Goal: Navigation & Orientation: Find specific page/section

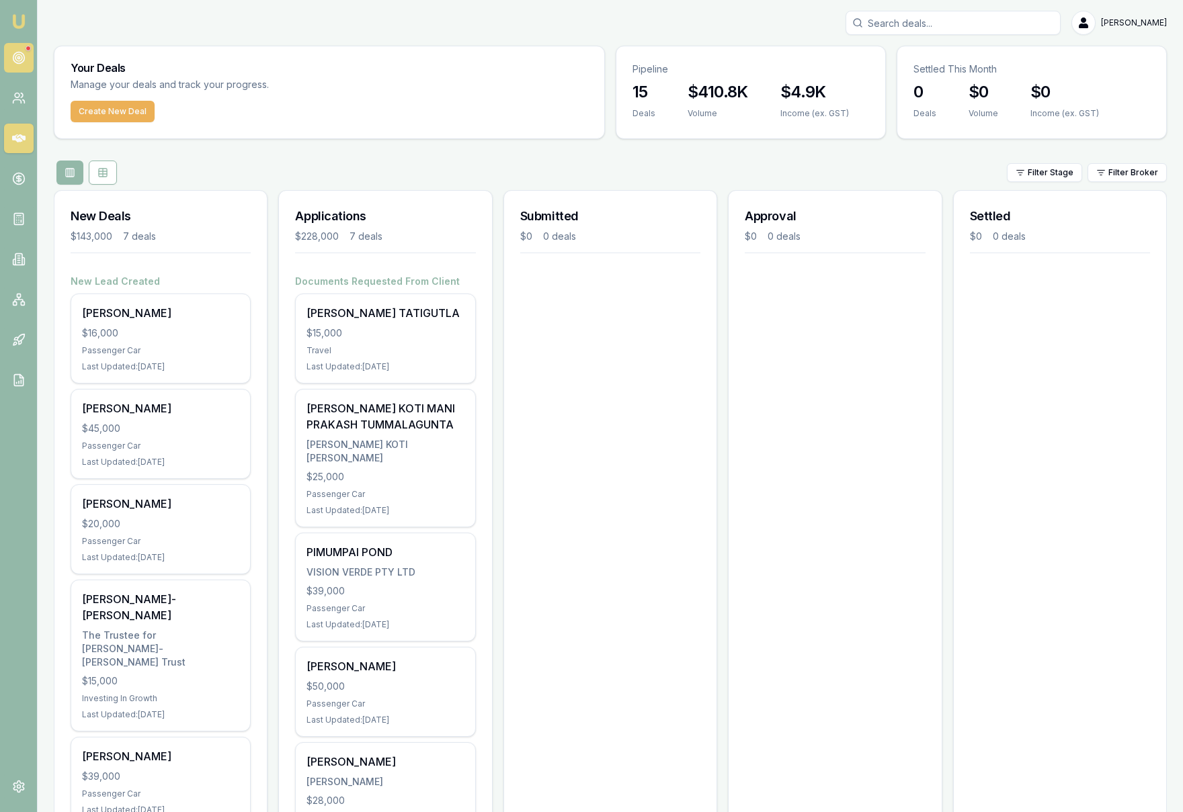
click at [14, 51] on icon at bounding box center [18, 57] width 13 height 13
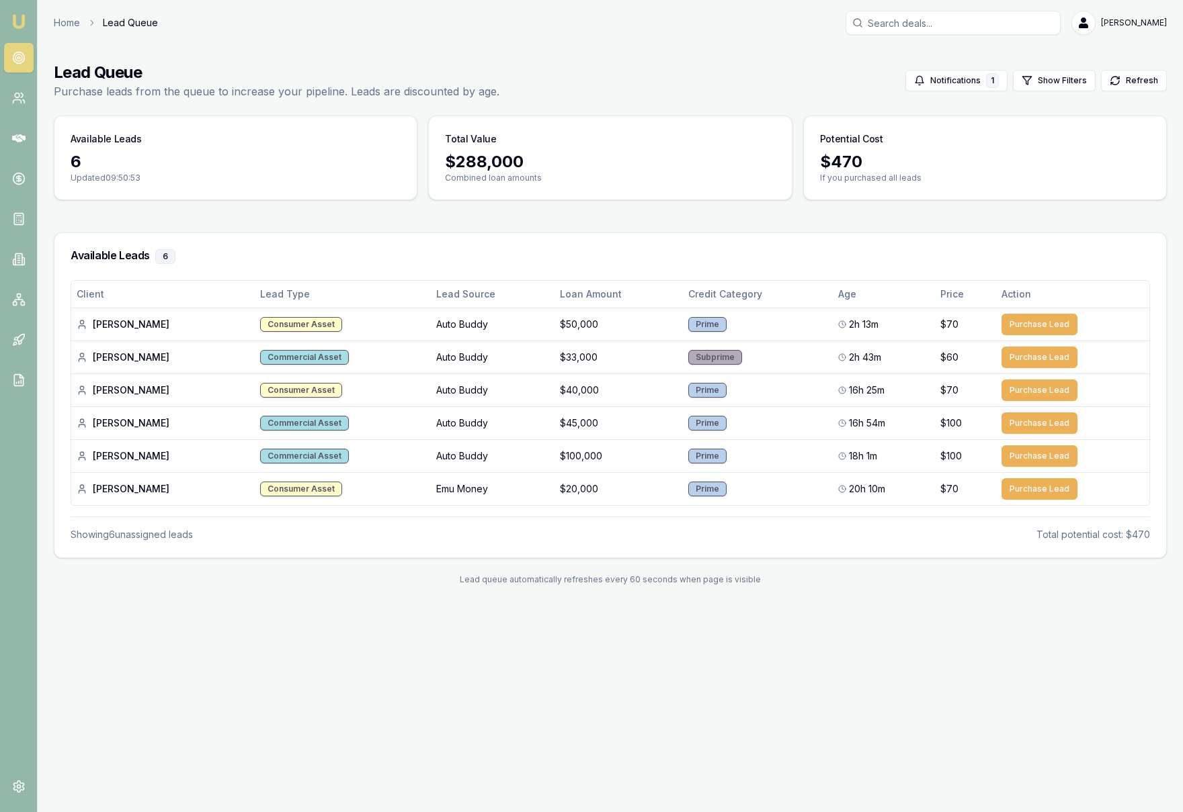
click at [34, 147] on nav "Emu Broker" at bounding box center [18, 203] width 37 height 406
click at [20, 137] on icon at bounding box center [18, 138] width 13 height 8
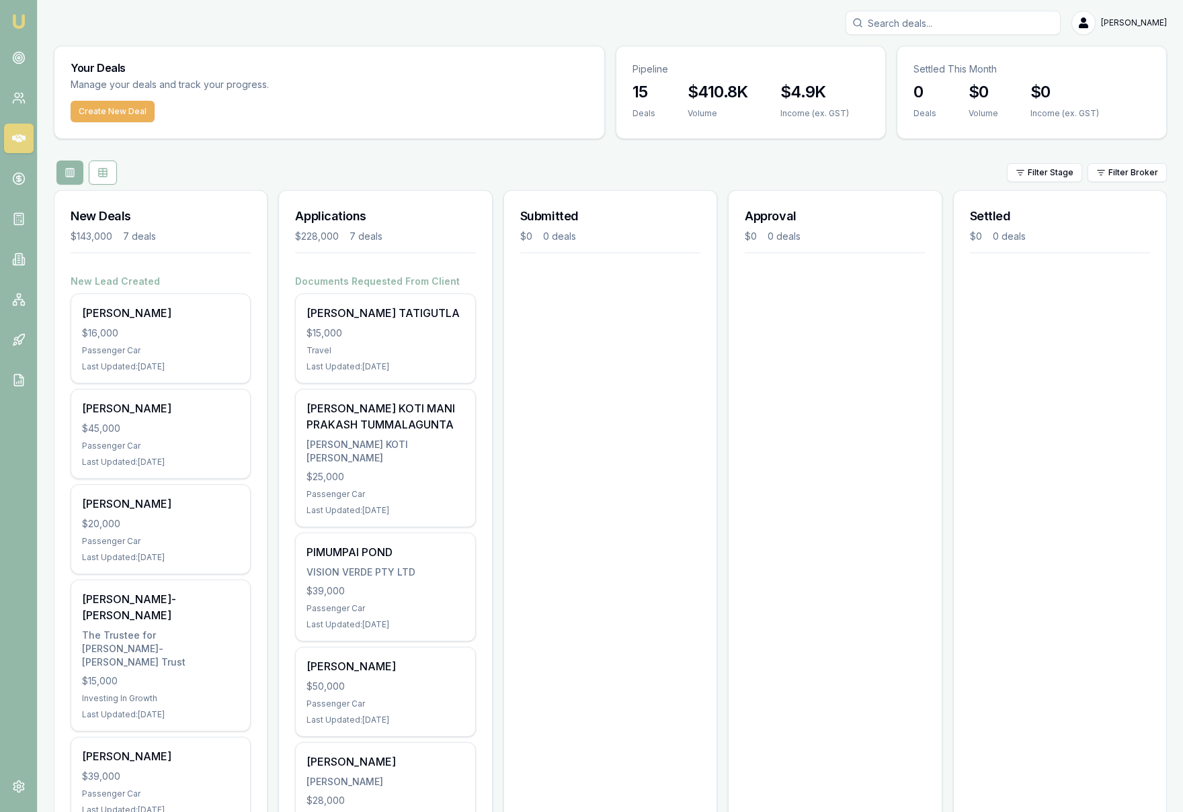
click at [19, 26] on img at bounding box center [19, 21] width 16 height 16
